Goal: Check status: Check status

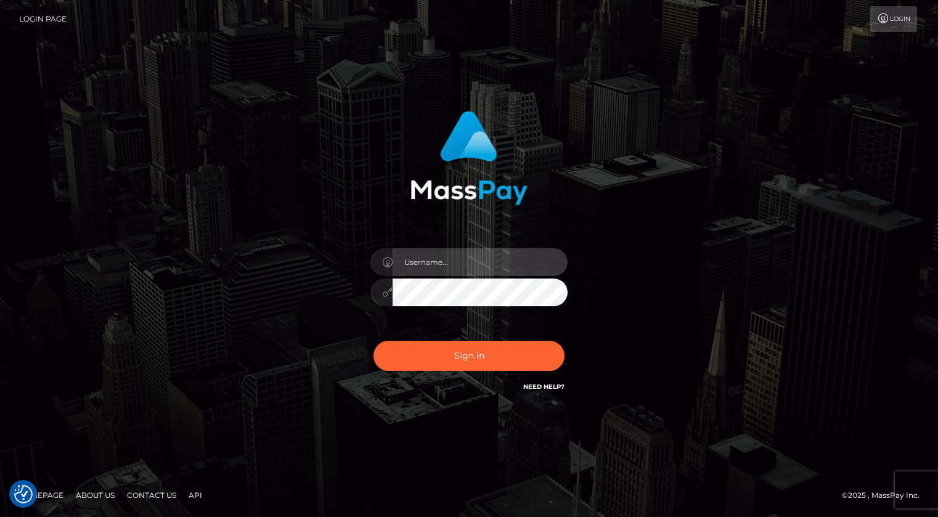
click at [450, 267] on input "text" at bounding box center [480, 262] width 175 height 28
type input "Kevin.xcite"
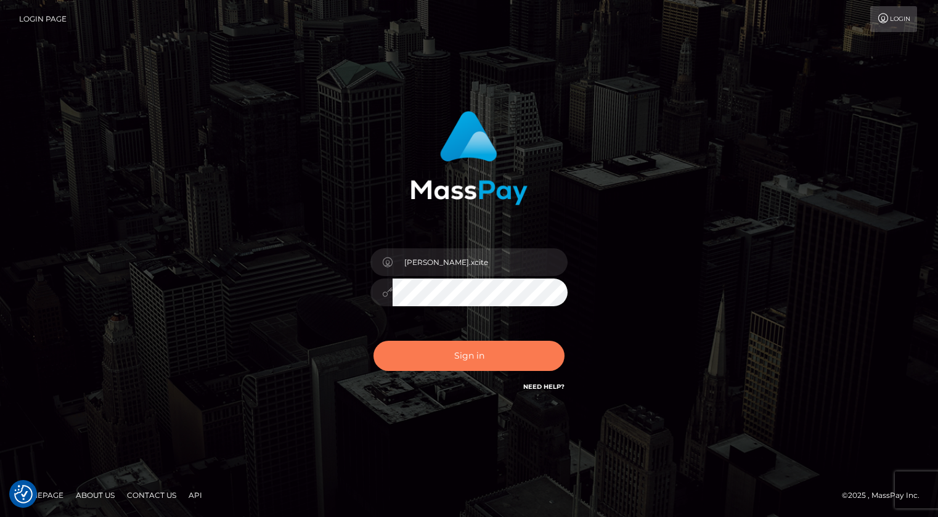
click at [542, 363] on button "Sign in" at bounding box center [468, 356] width 191 height 30
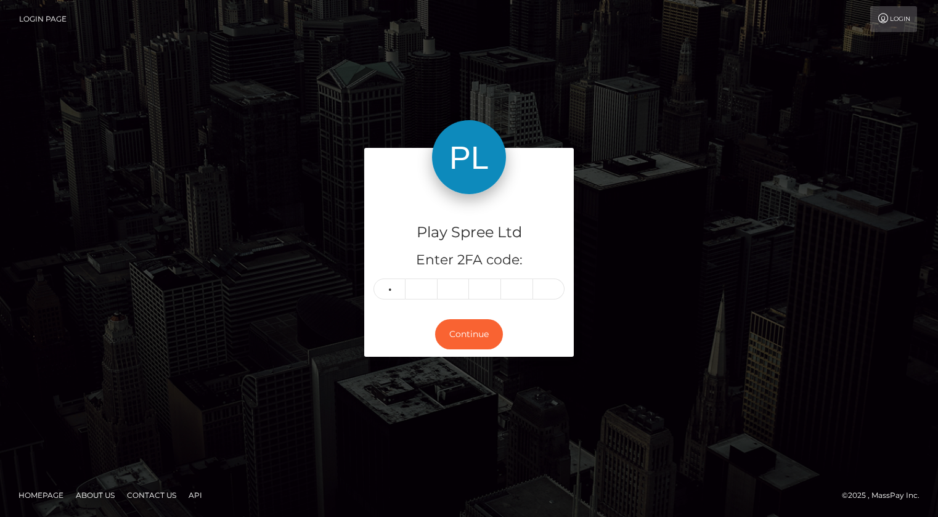
type input "8"
type input "4"
type input "1"
type input "0"
type input "4"
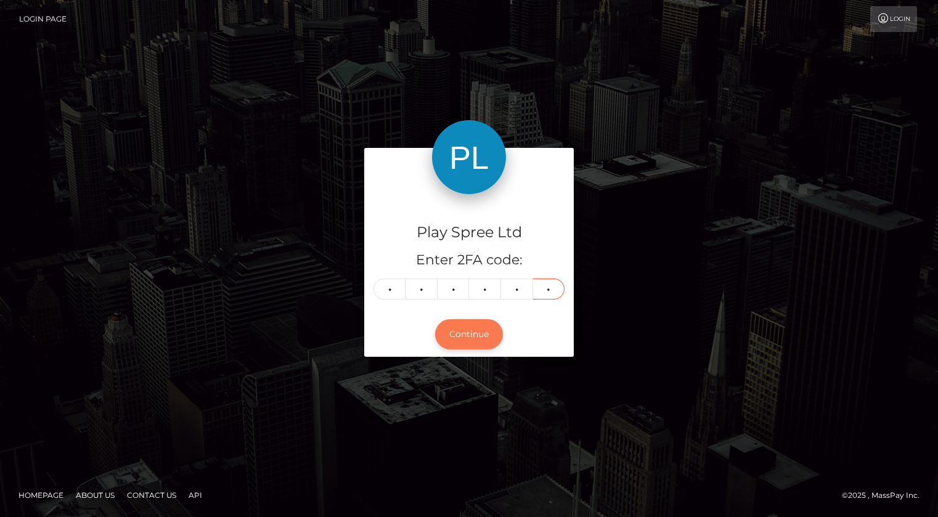
type input "4"
click at [487, 335] on button "Continue" at bounding box center [469, 334] width 68 height 30
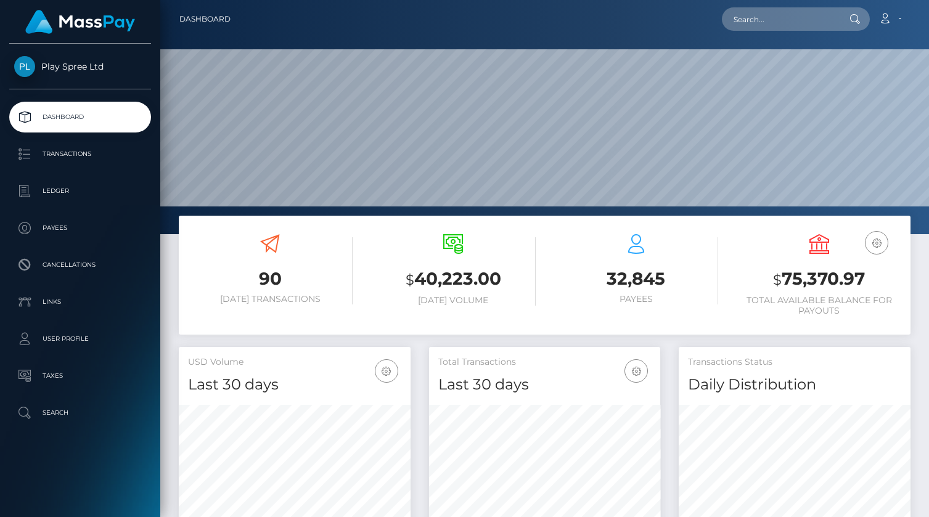
scroll to position [218, 232]
click at [807, 24] on input "text" at bounding box center [780, 18] width 116 height 23
paste input "1629596"
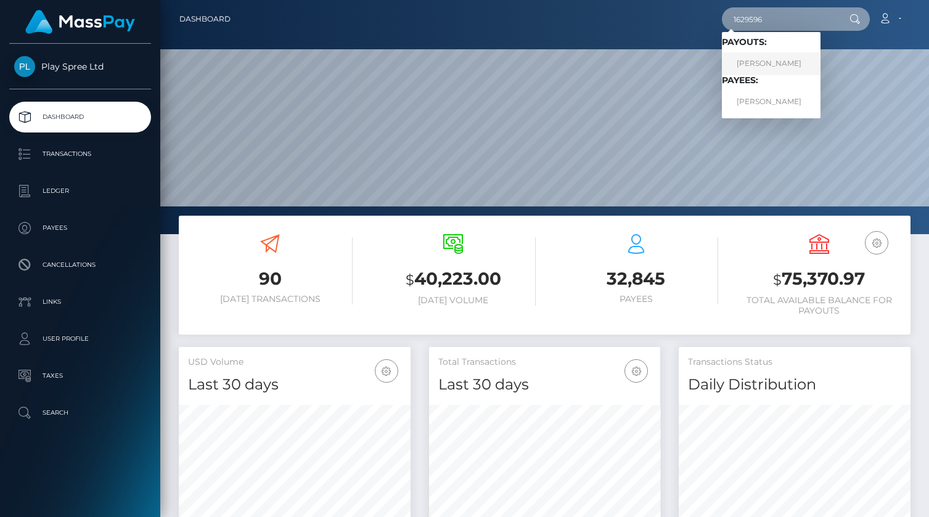
type input "1629596"
click at [775, 62] on link "Harley Meier" at bounding box center [771, 63] width 99 height 23
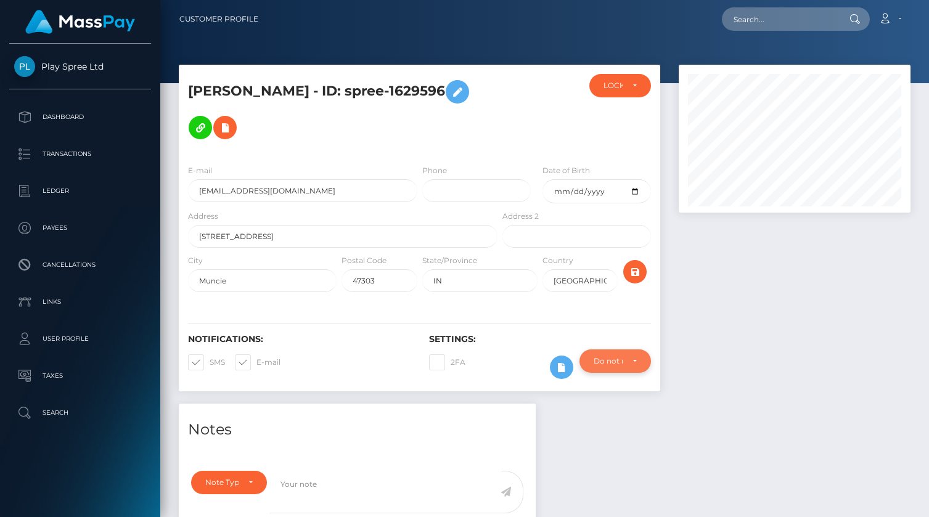
click at [645, 361] on div "Do not require" at bounding box center [614, 360] width 71 height 23
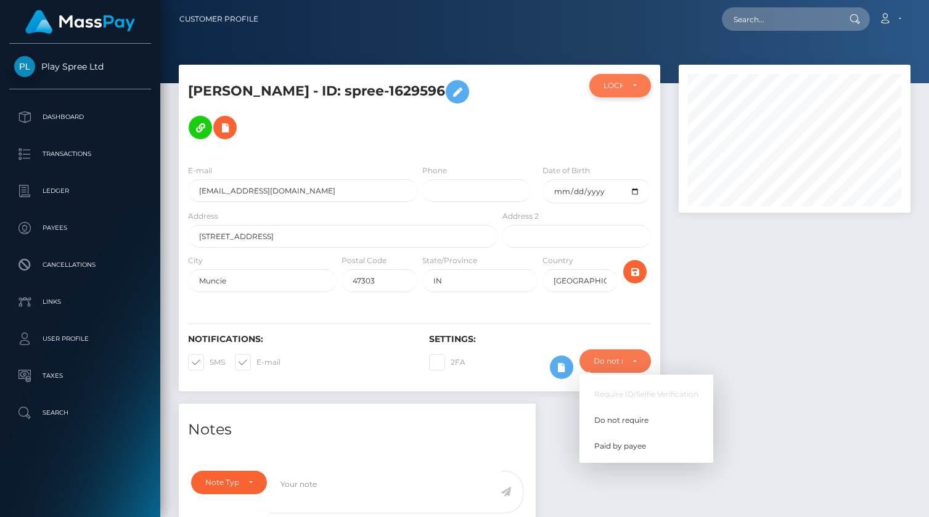
click at [632, 83] on div "LOCKED" at bounding box center [619, 86] width 33 height 10
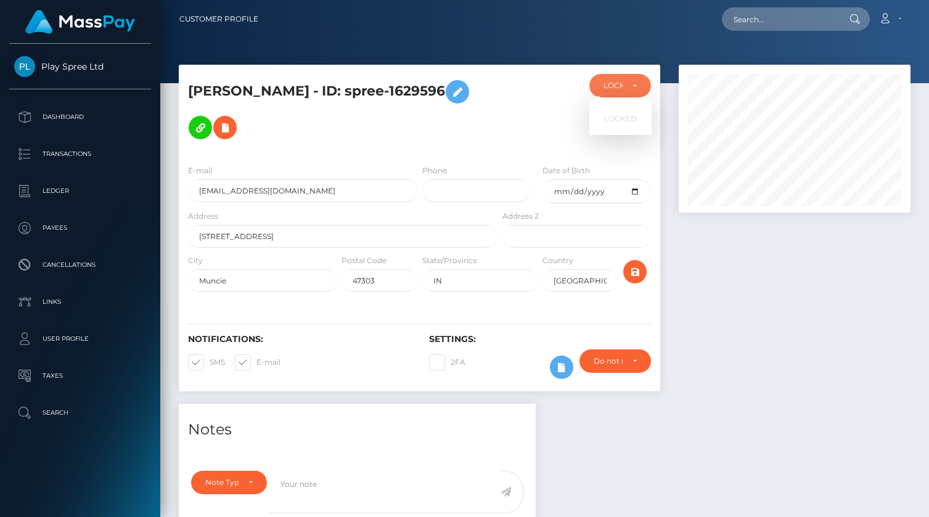
click at [797, 319] on div at bounding box center [794, 234] width 250 height 339
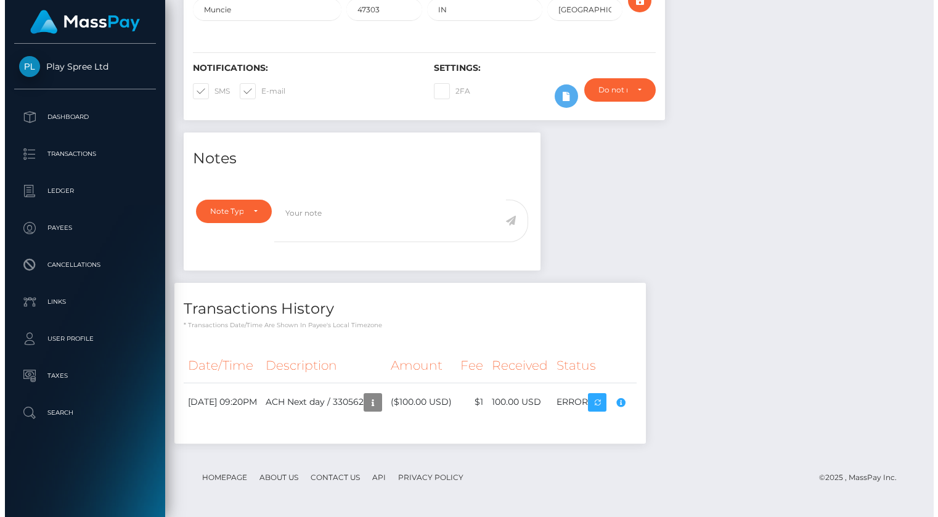
scroll to position [271, 0]
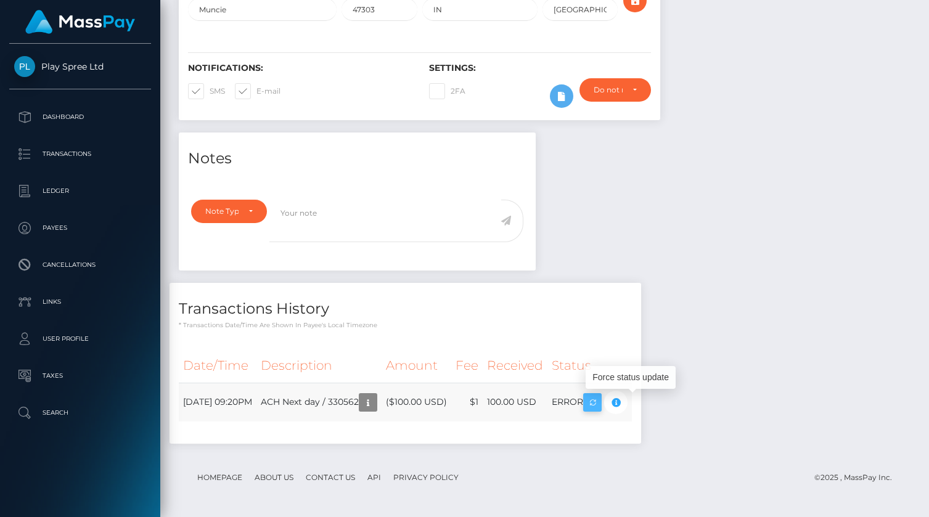
click at [600, 407] on icon "button" at bounding box center [592, 402] width 15 height 15
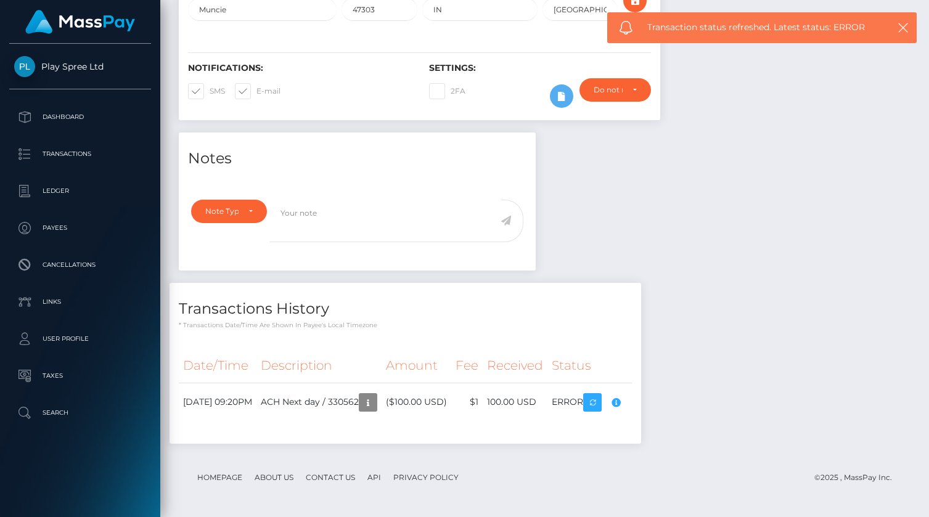
click at [657, 399] on div "Compliance review required. Please provide a recent bank statement using the se…" at bounding box center [606, 393] width 123 height 75
click at [354, 402] on td "ACH Next day / 330562" at bounding box center [318, 402] width 125 height 39
click at [375, 402] on icon "button" at bounding box center [368, 402] width 15 height 15
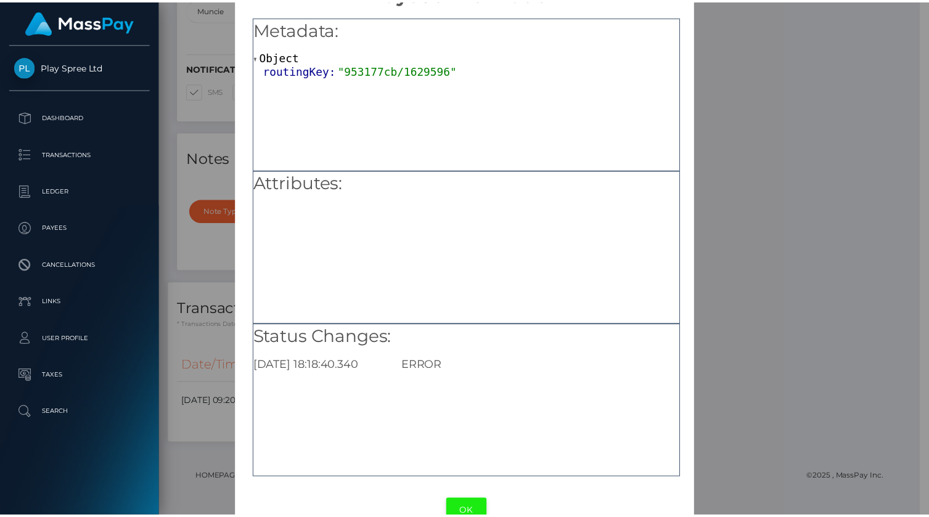
scroll to position [69, 0]
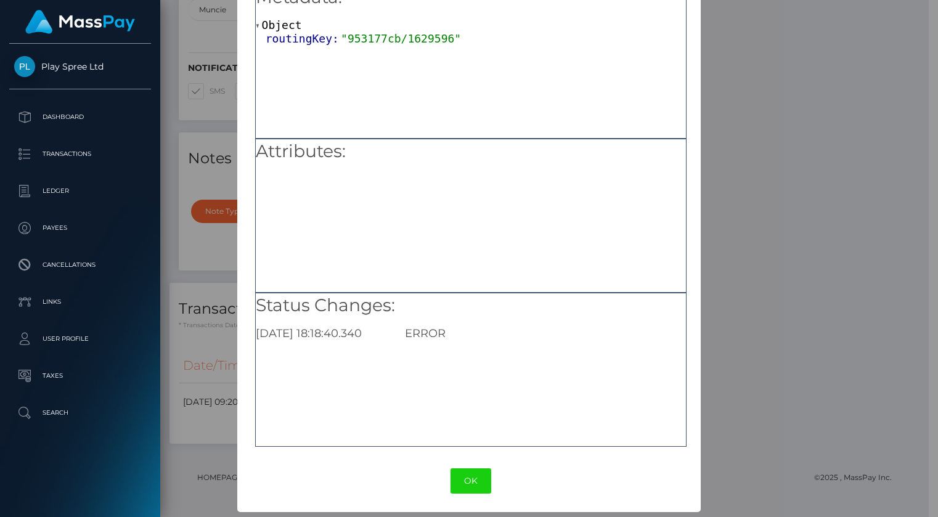
drag, startPoint x: 484, startPoint y: 472, endPoint x: 497, endPoint y: 474, distance: 13.7
click at [484, 472] on button "OK" at bounding box center [471, 480] width 41 height 25
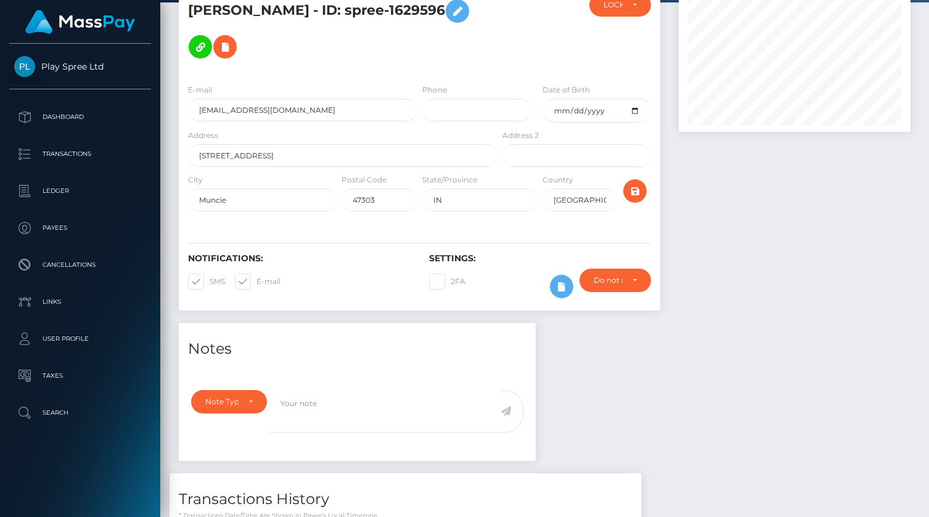
scroll to position [0, 0]
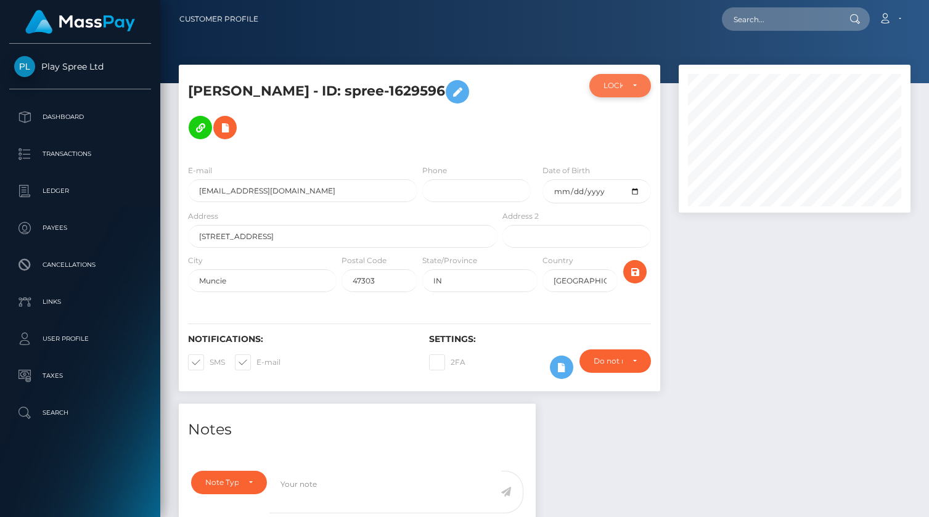
click at [633, 84] on div "LOCKED" at bounding box center [619, 86] width 33 height 10
click at [608, 120] on li "LOCKED" at bounding box center [620, 118] width 62 height 23
click at [610, 88] on div "LOCKED" at bounding box center [612, 86] width 19 height 10
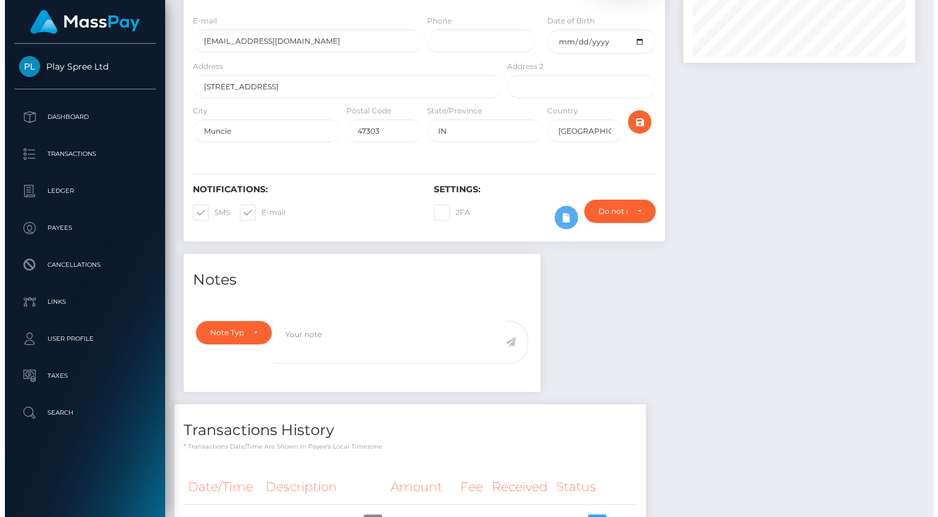
scroll to position [271, 0]
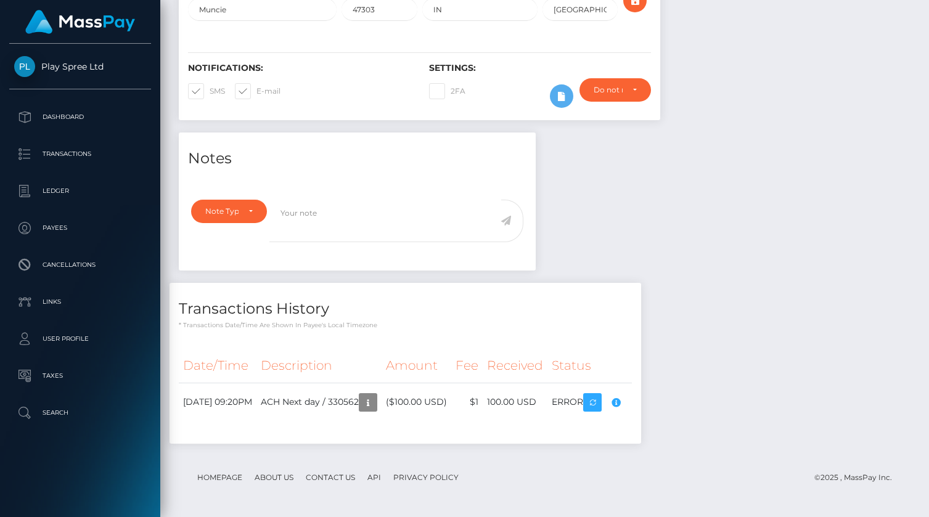
click at [656, 402] on div "Compliance review required. Please provide a recent bank statement using the se…" at bounding box center [606, 393] width 123 height 75
click at [375, 399] on icon "button" at bounding box center [368, 402] width 15 height 15
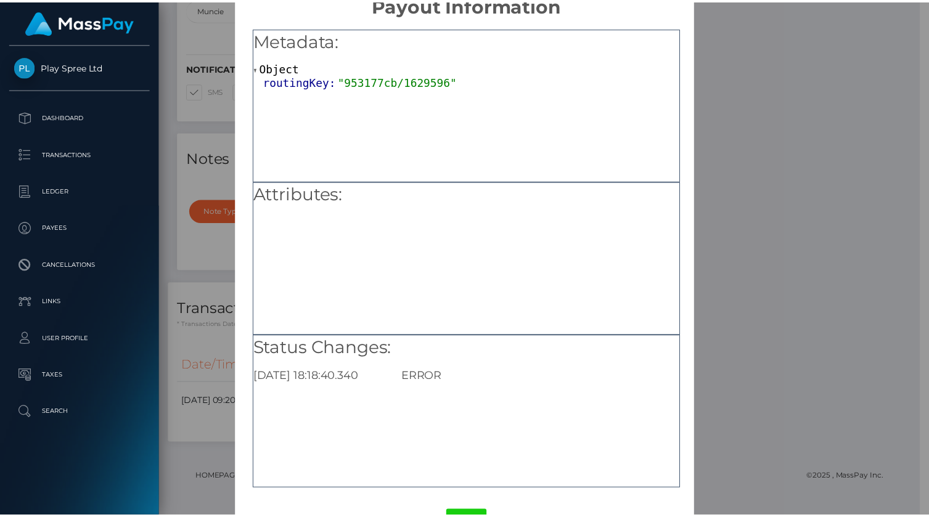
scroll to position [0, 0]
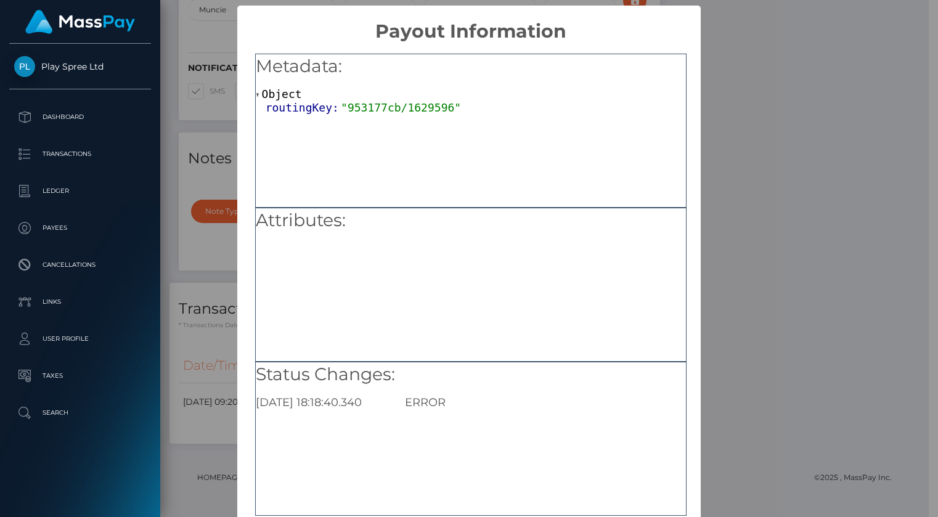
click at [875, 174] on div "× Payout Information Metadata: Object routingKey: "953177cb/1629596" Attributes…" at bounding box center [469, 258] width 938 height 517
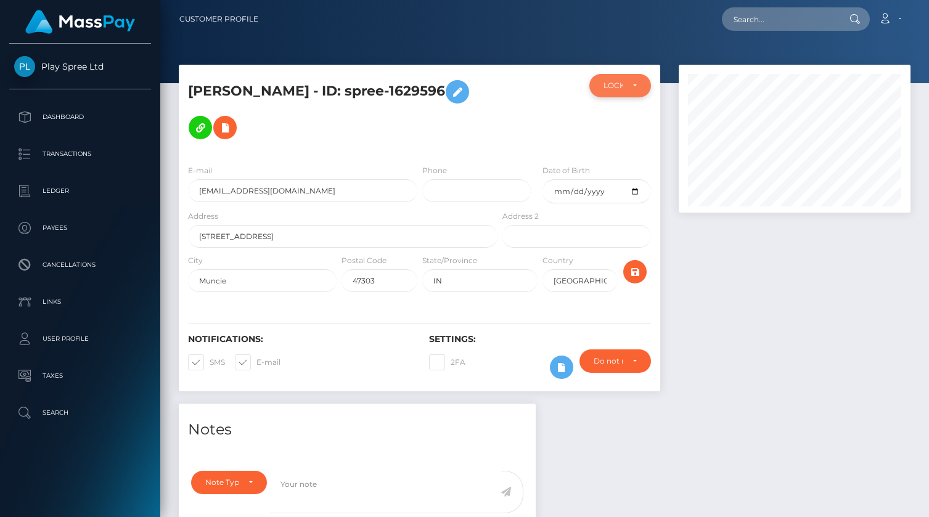
click at [635, 88] on div "LOCKED" at bounding box center [619, 86] width 33 height 10
